Goal: Check status

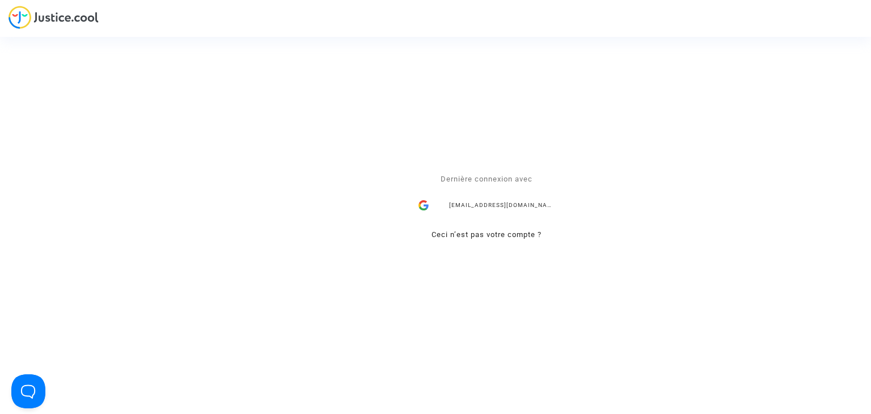
click at [471, 207] on div "snezana.radenkovic@your-ce.com" at bounding box center [486, 205] width 147 height 23
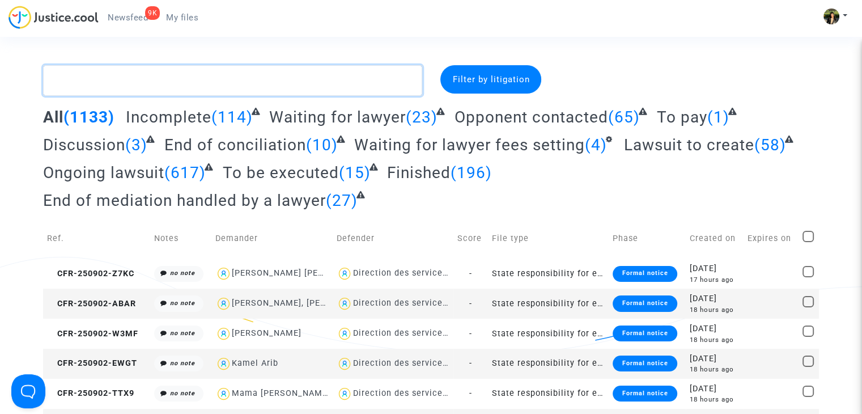
paste textarea "Yagbasan"
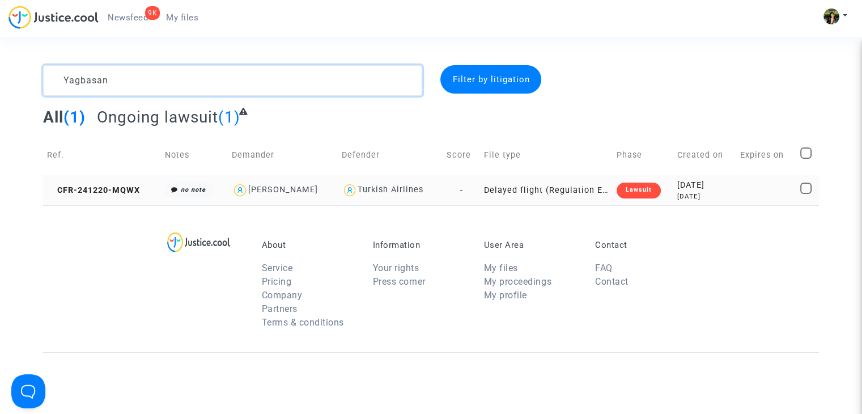
type textarea "Yagbasan"
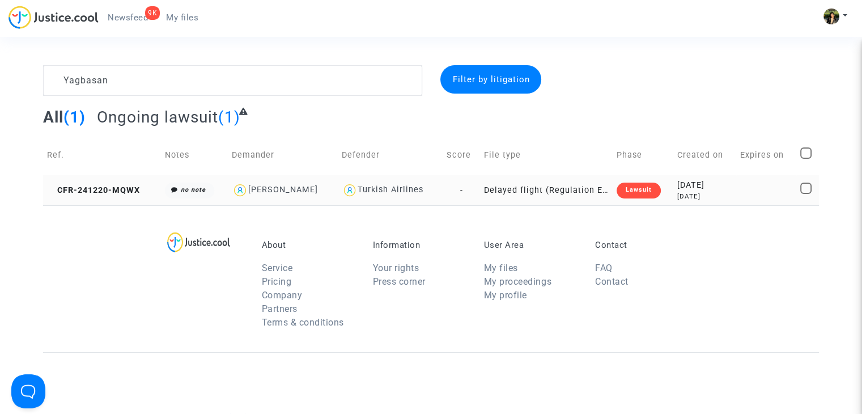
click at [530, 188] on td "Delayed flight (Regulation EC 261/2004)" at bounding box center [546, 190] width 132 height 30
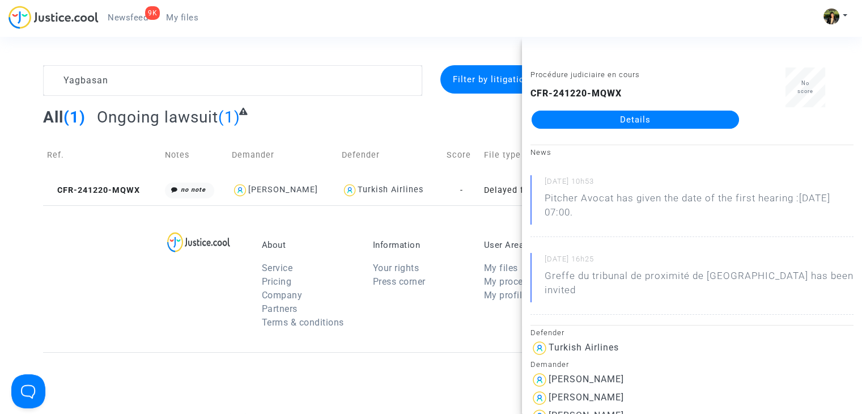
click at [800, 194] on p "Pitcher Avocat has given the date of the first hearing :[DATE] 07:00." at bounding box center [699, 208] width 309 height 34
